Goal: Navigation & Orientation: Find specific page/section

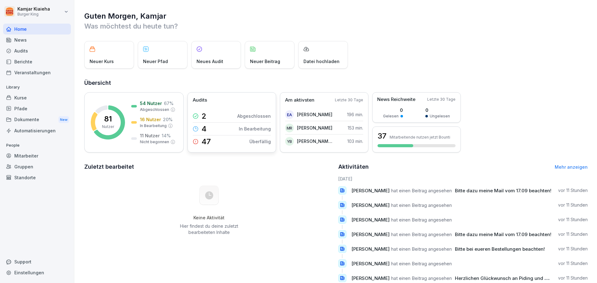
click at [234, 115] on div "2 Abgeschlossen" at bounding box center [232, 116] width 78 height 12
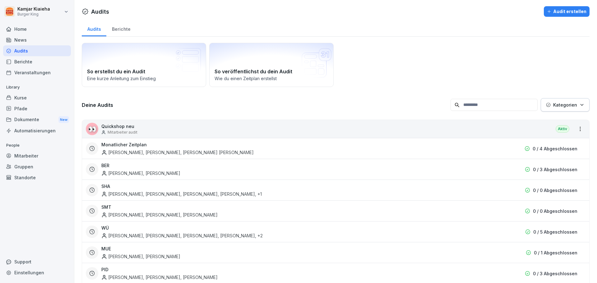
click at [21, 34] on div "Home News Audits Berichte Veranstaltungen" at bounding box center [37, 51] width 68 height 54
click at [21, 31] on div "Home" at bounding box center [37, 29] width 68 height 11
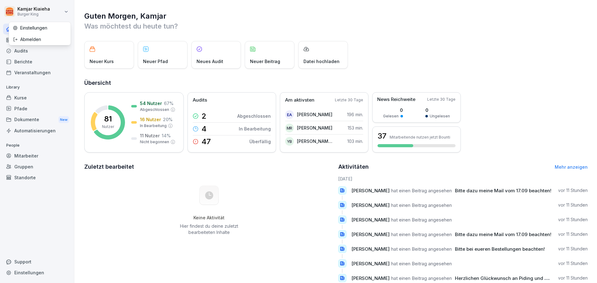
click at [62, 12] on html "Kamjar Kiaieha Burger King Home News Audits Berichte Veranstaltungen Library Ku…" at bounding box center [298, 141] width 597 height 283
click at [213, 16] on html "Kamjar Kiaieha Burger King Home News Audits Berichte Veranstaltungen Library Ku…" at bounding box center [298, 141] width 597 height 283
click at [206, 55] on div "Neues Audit" at bounding box center [216, 55] width 50 height 28
click at [108, 55] on div "Neuer Kurs" at bounding box center [109, 55] width 50 height 28
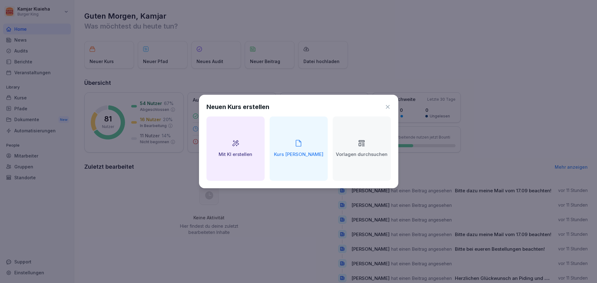
click at [388, 102] on div "Neuen Kurs erstellen" at bounding box center [298, 106] width 184 height 9
click at [385, 106] on icon at bounding box center [387, 107] width 6 height 6
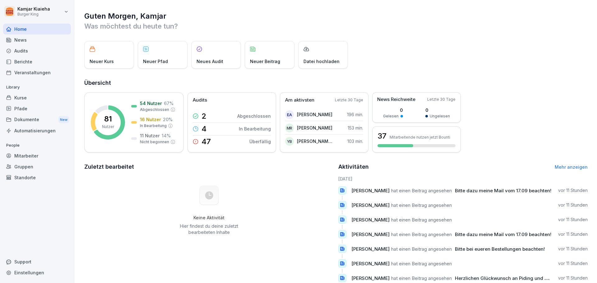
click at [13, 155] on div "Mitarbeiter" at bounding box center [37, 155] width 68 height 11
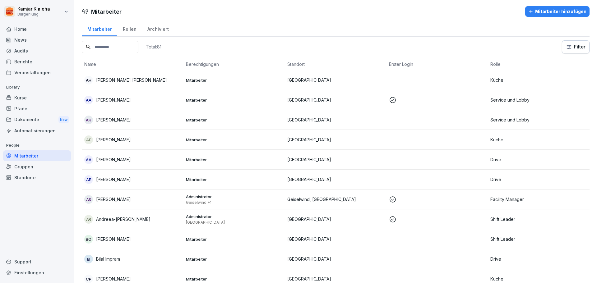
click at [25, 167] on div "Gruppen" at bounding box center [37, 166] width 68 height 11
